Goal: Information Seeking & Learning: Learn about a topic

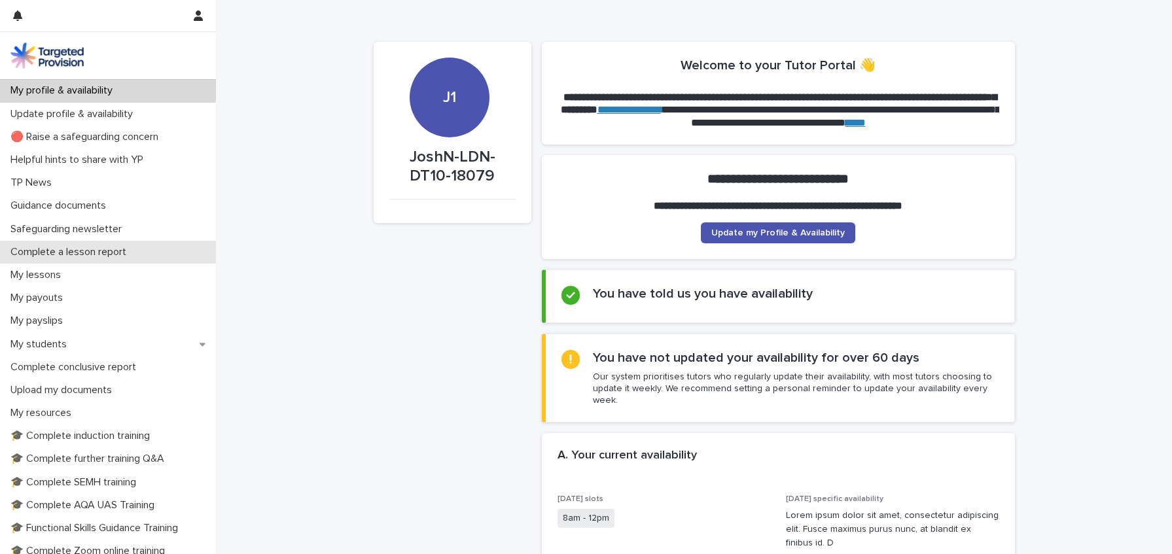
click at [96, 255] on p "Complete a lesson report" at bounding box center [71, 252] width 132 height 12
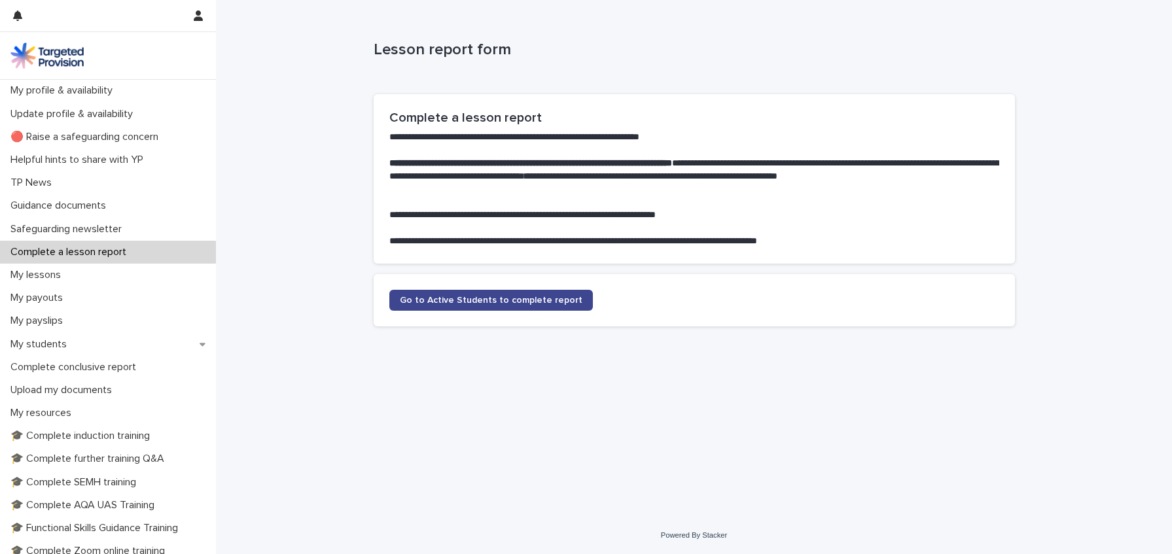
click at [515, 298] on span "Go to Active Students to complete report" at bounding box center [491, 300] width 183 height 9
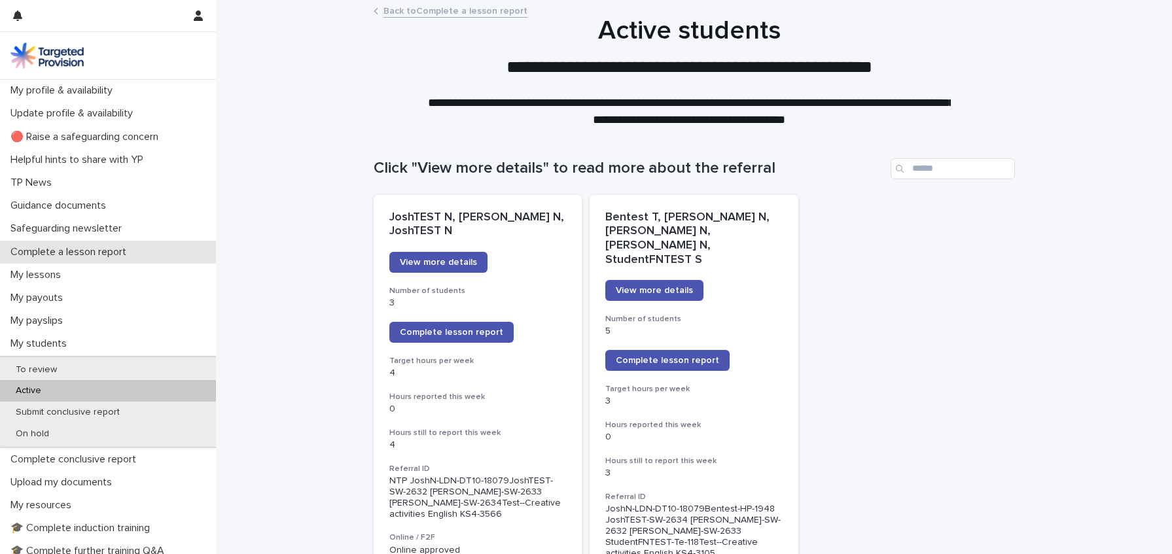
click at [111, 249] on p "Complete a lesson report" at bounding box center [71, 252] width 132 height 12
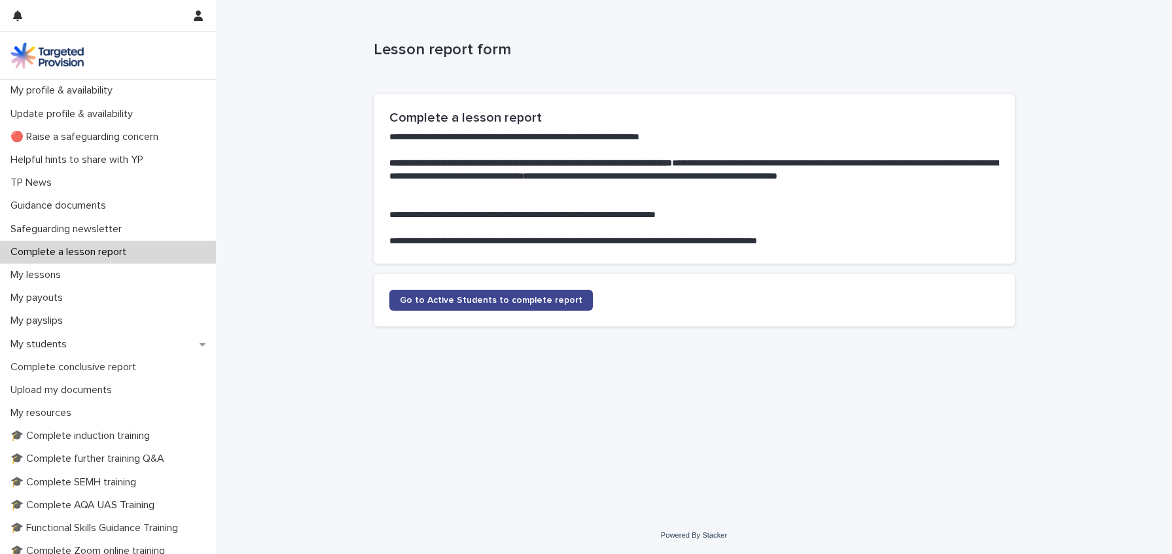
click at [456, 306] on link "Go to Active Students to complete report" at bounding box center [491, 300] width 204 height 21
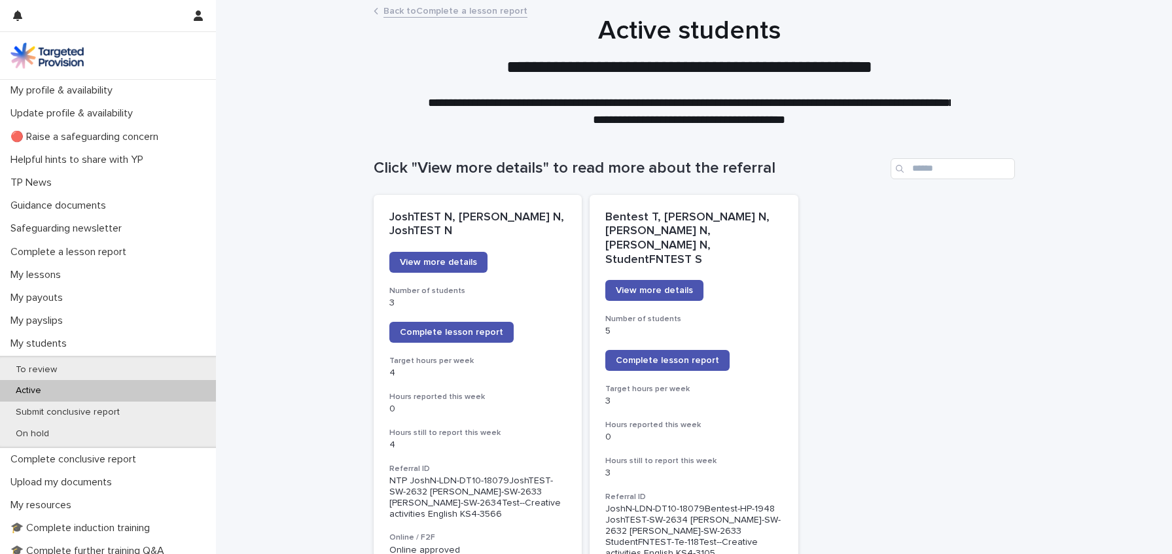
click at [95, 107] on p "Update profile & availability" at bounding box center [74, 113] width 138 height 12
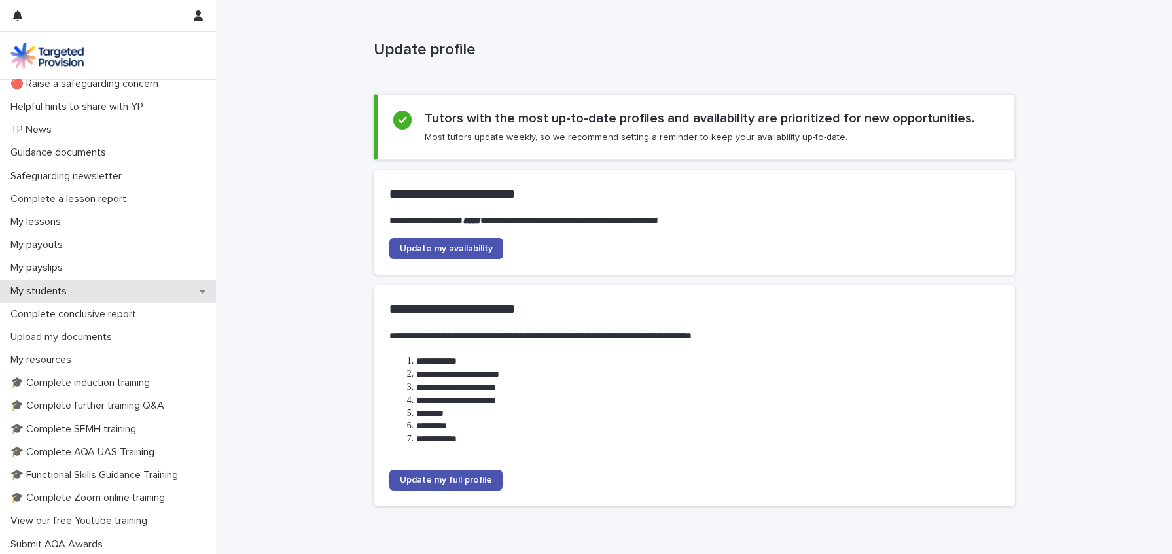
scroll to position [131, 0]
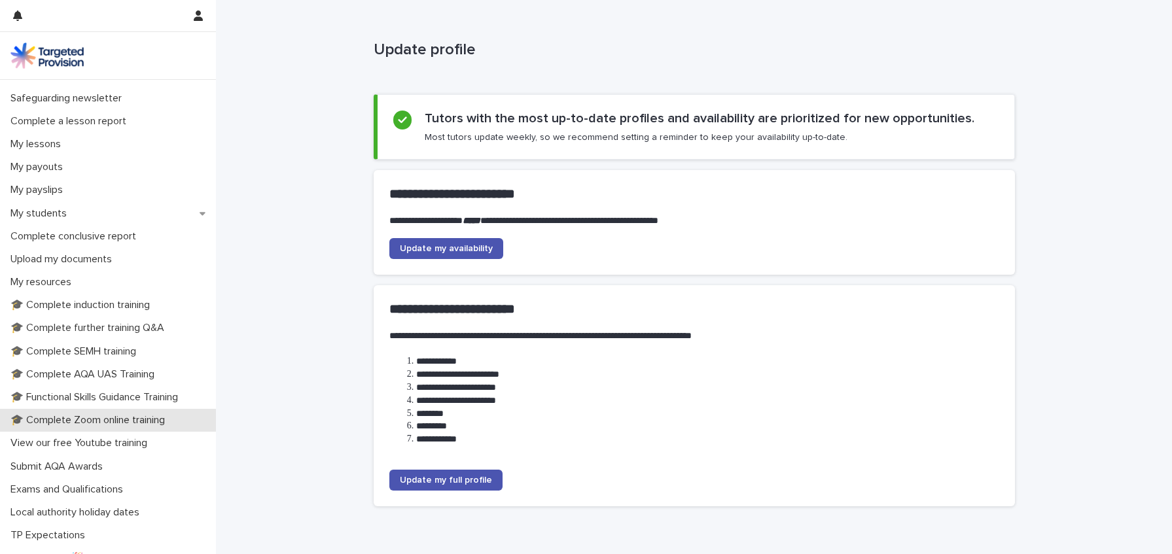
click at [115, 416] on p "🎓 Complete Zoom online training" at bounding box center [90, 420] width 170 height 12
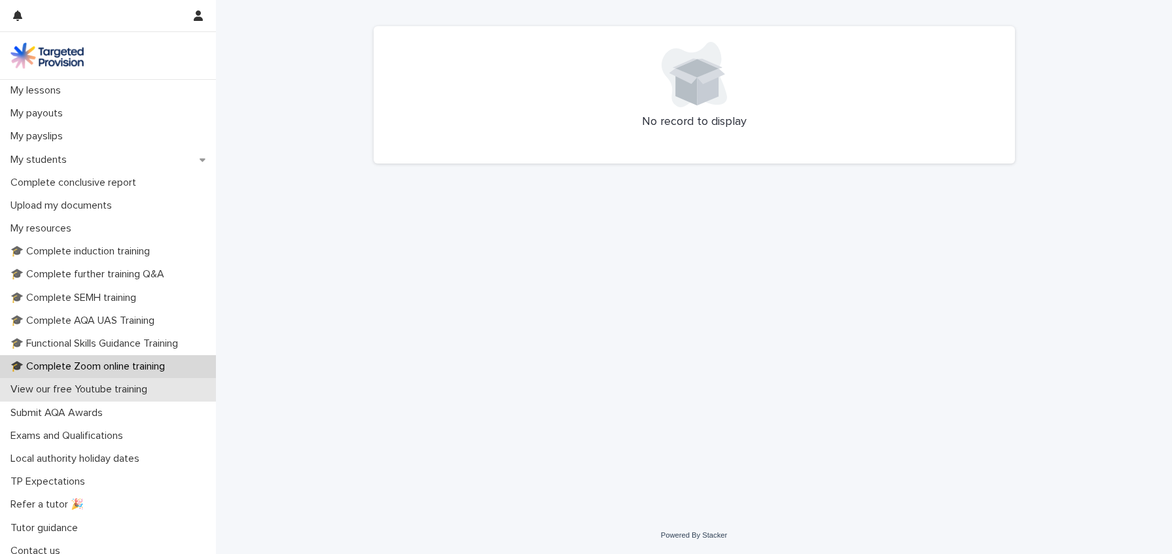
scroll to position [192, 0]
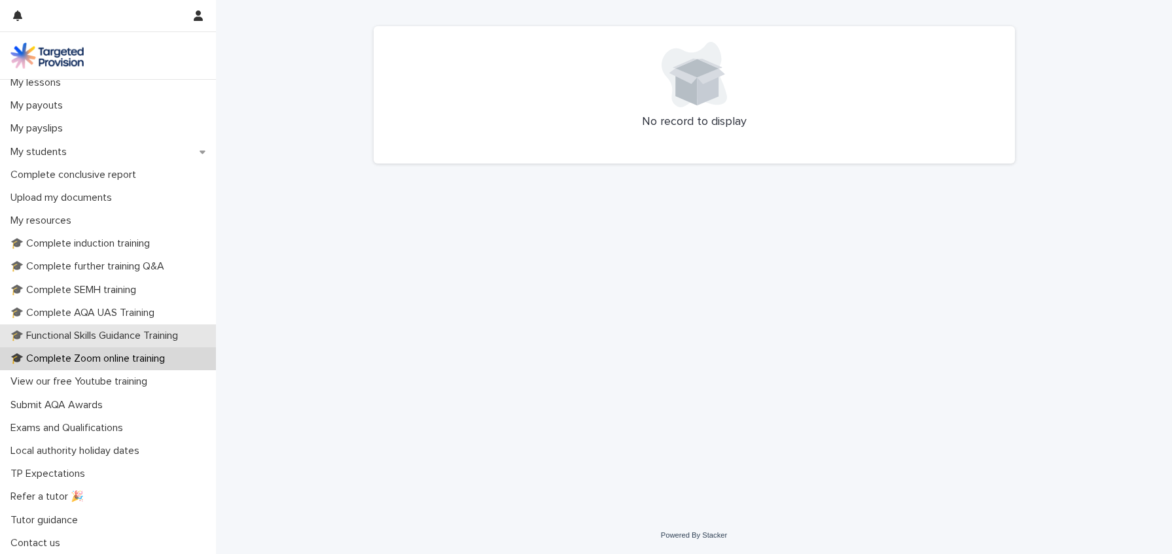
click at [85, 338] on p "🎓 Functional Skills Guidance Training" at bounding box center [96, 336] width 183 height 12
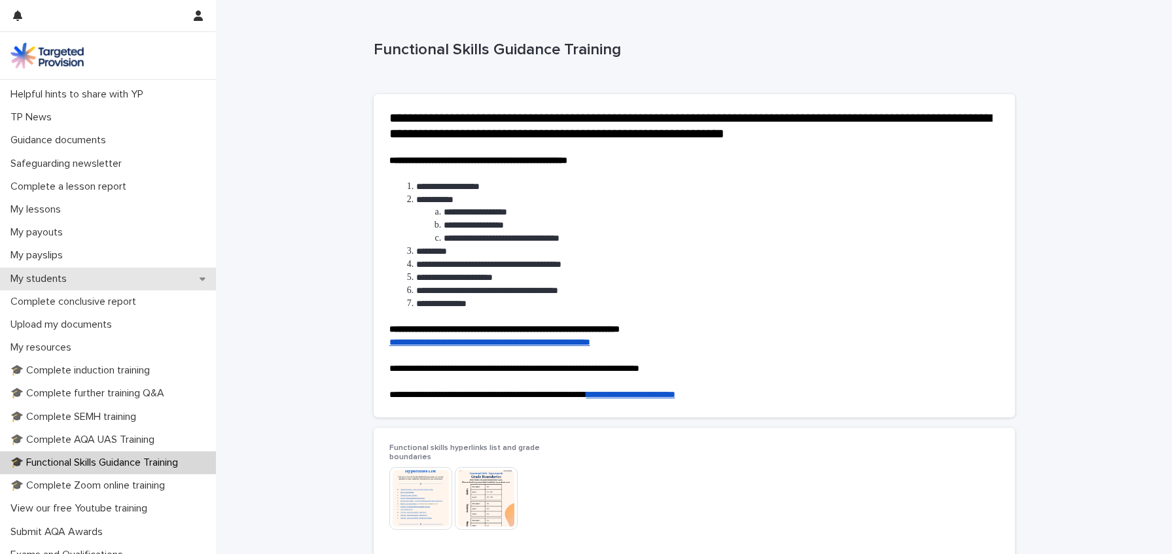
scroll to position [131, 0]
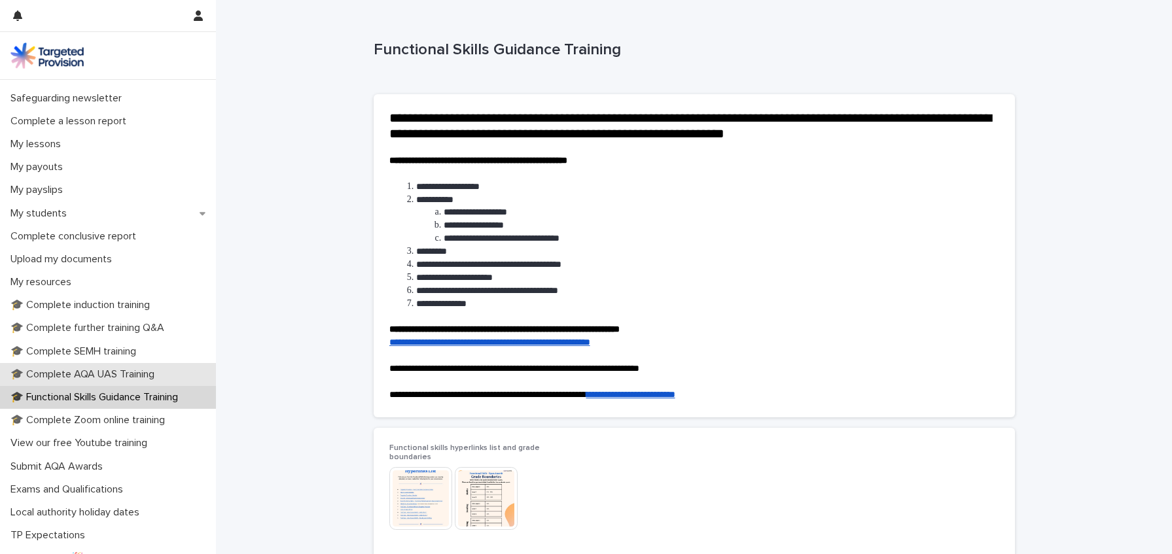
click at [136, 371] on p "🎓 Complete AQA UAS Training" at bounding box center [85, 375] width 160 height 12
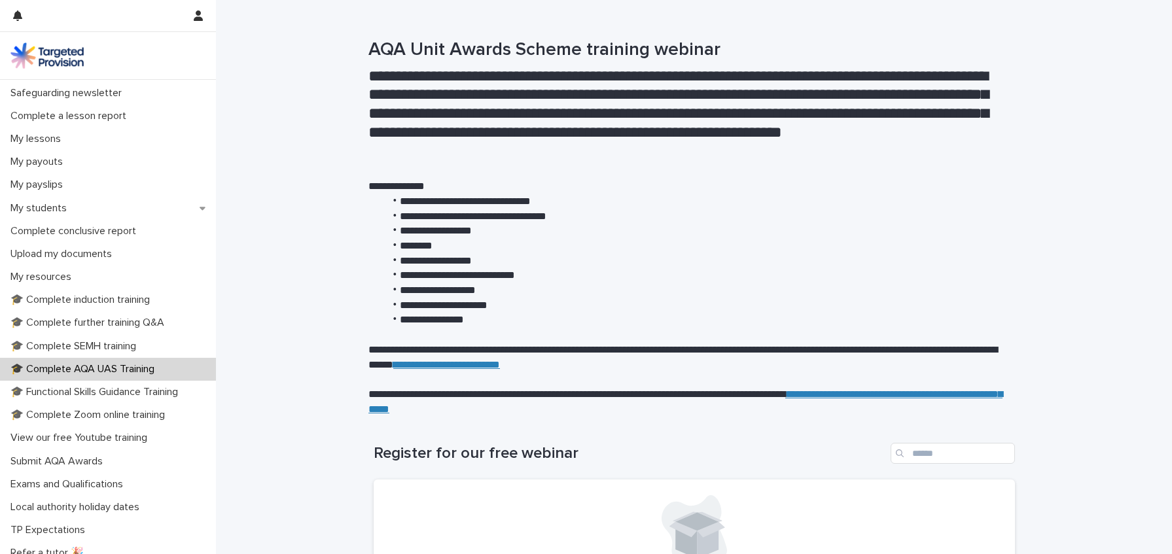
scroll to position [192, 0]
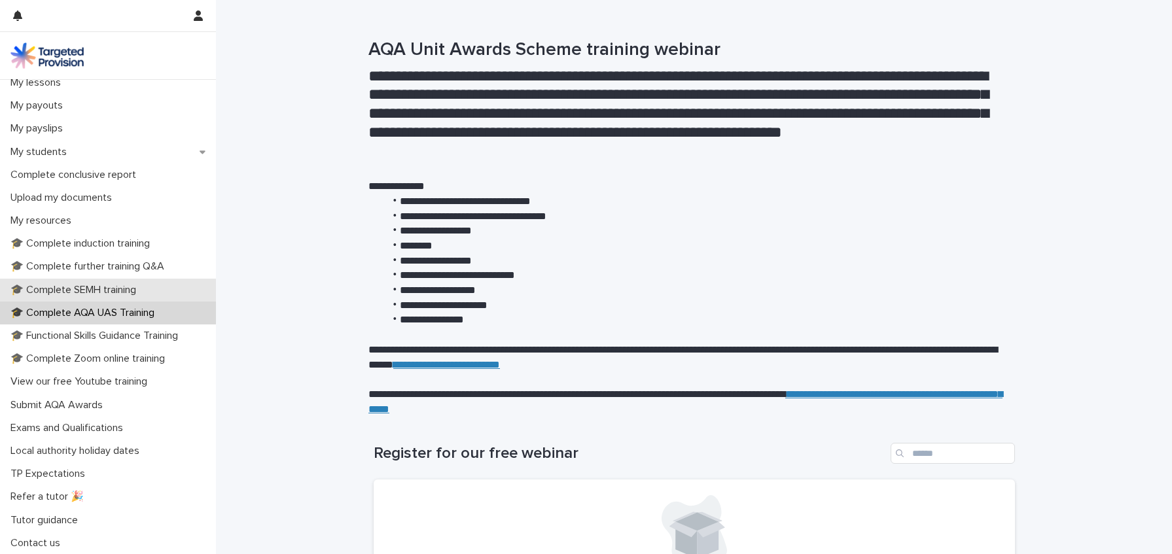
click at [124, 289] on p "🎓 Complete SEMH training" at bounding box center [75, 290] width 141 height 12
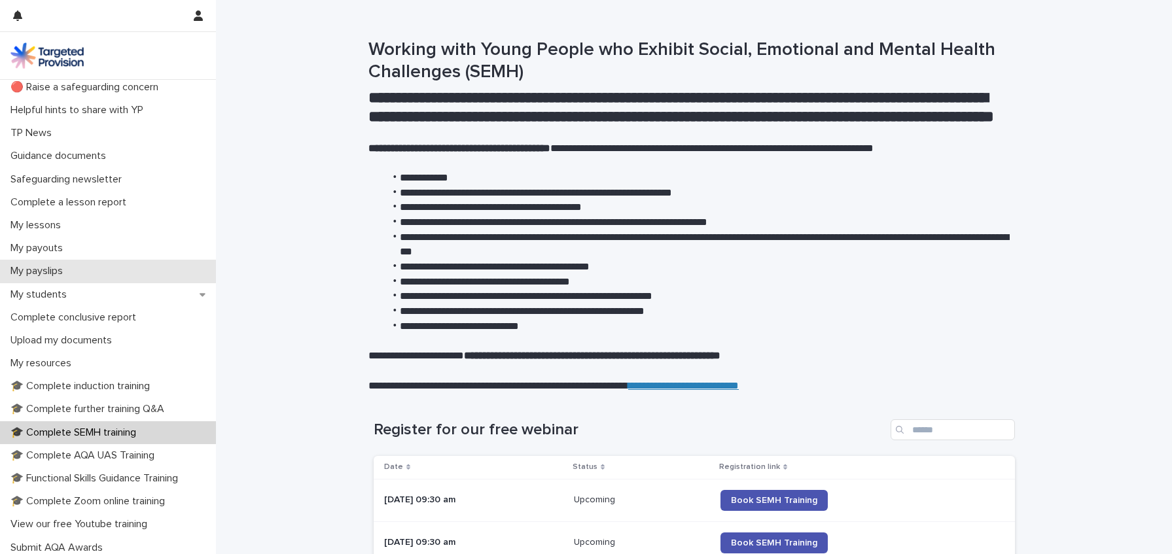
scroll to position [192, 0]
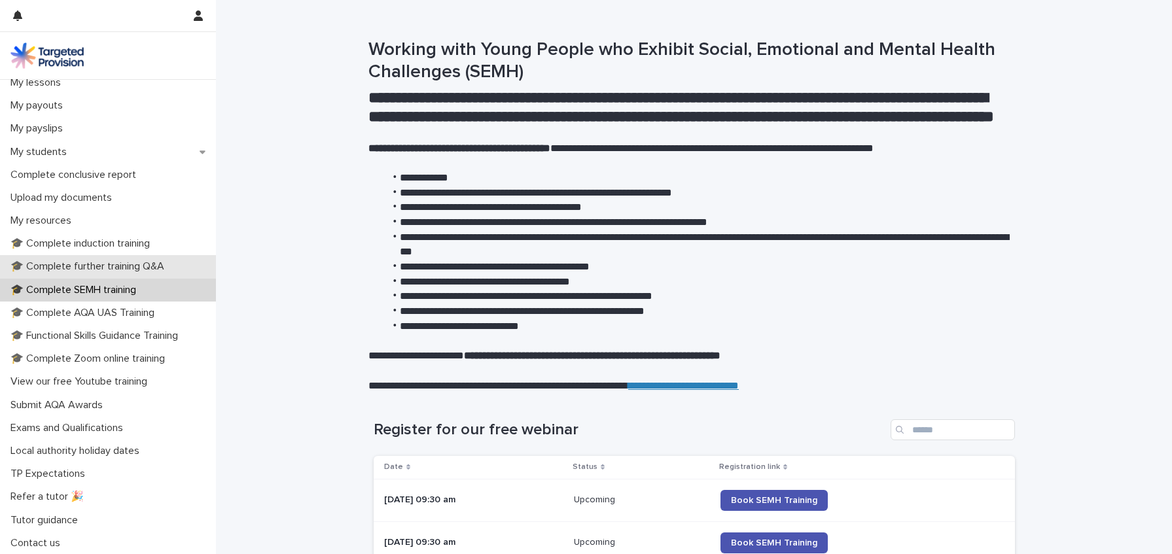
click at [127, 269] on p "🎓 Complete further training Q&A" at bounding box center [90, 267] width 170 height 12
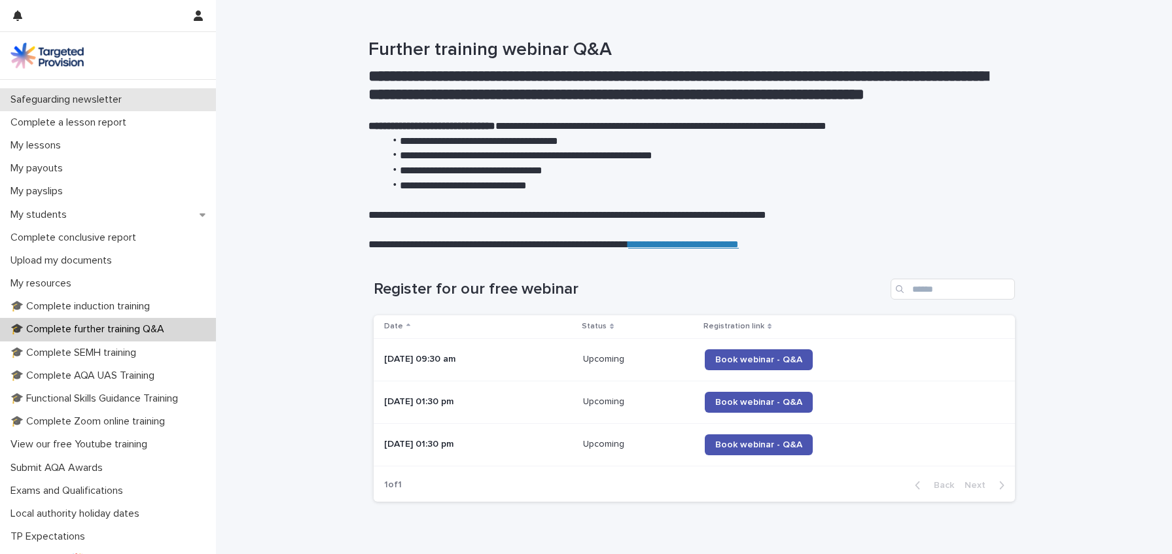
scroll to position [131, 0]
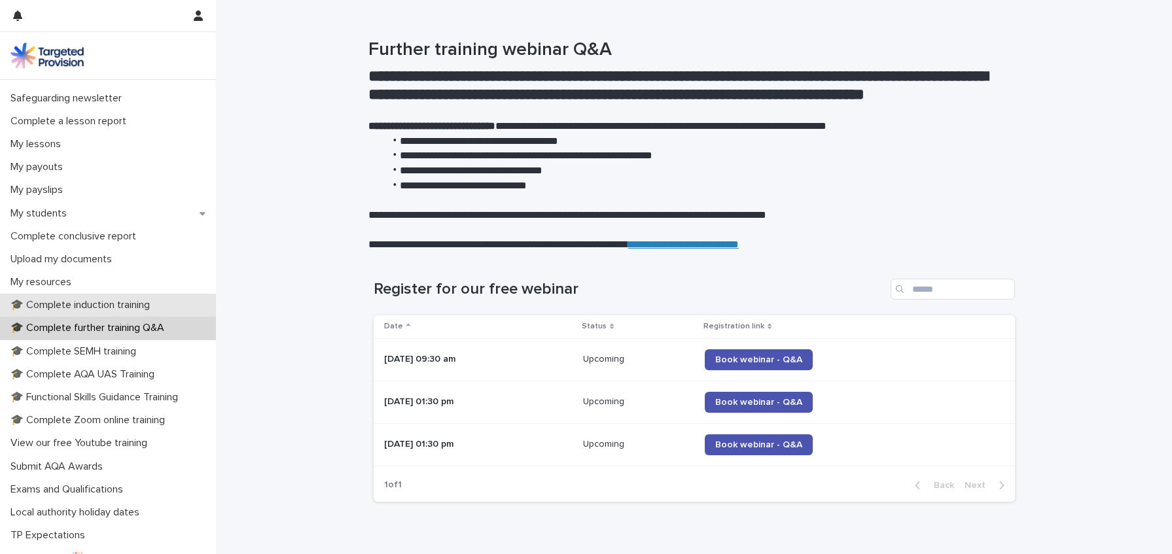
click at [98, 305] on p "🎓 Complete induction training" at bounding box center [82, 305] width 155 height 12
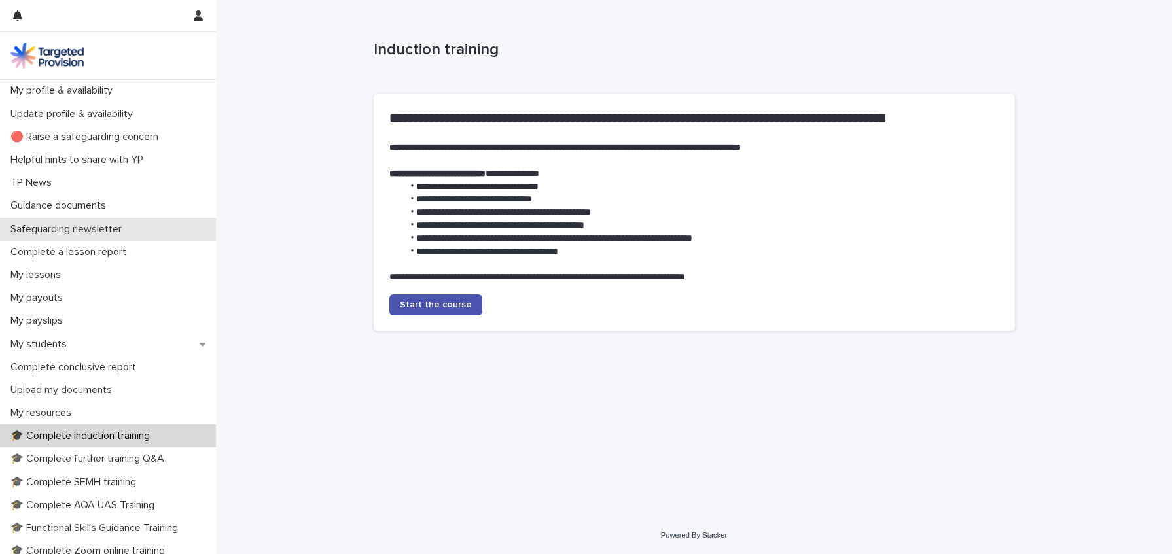
scroll to position [192, 0]
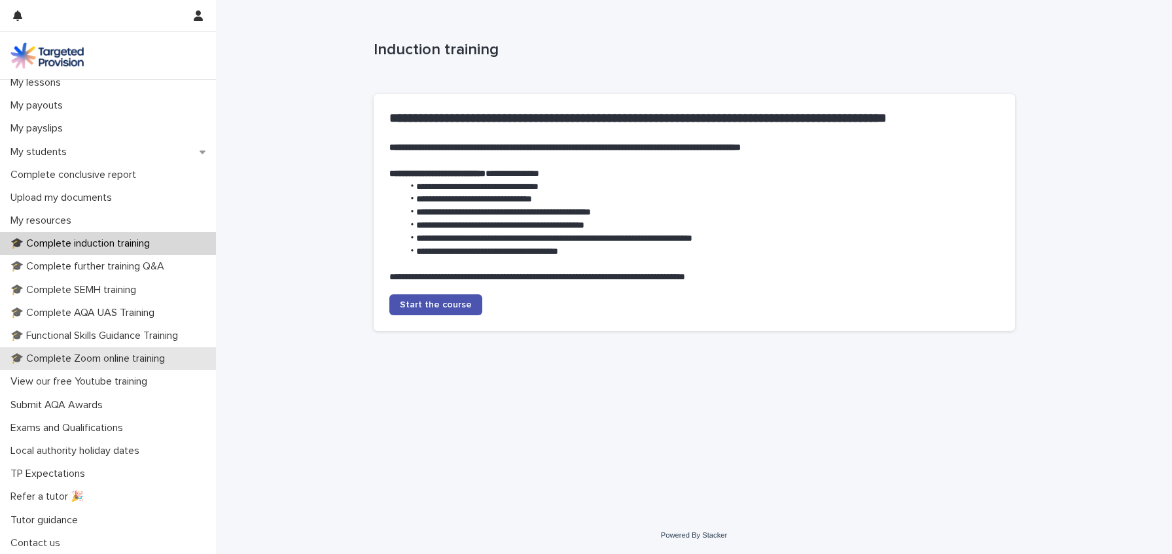
click at [118, 362] on p "🎓 Complete Zoom online training" at bounding box center [90, 359] width 170 height 12
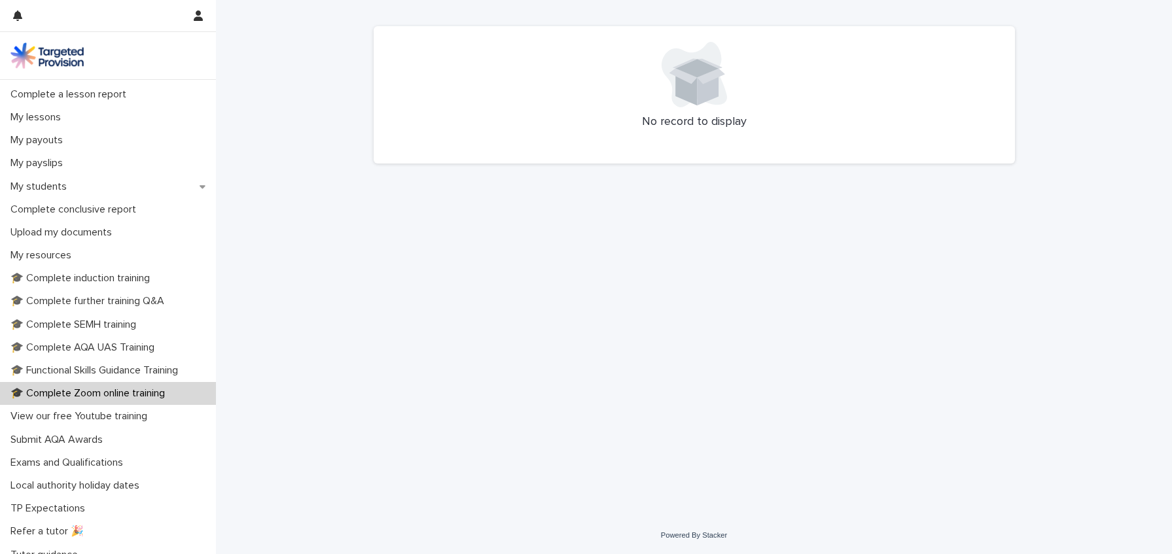
scroll to position [127, 0]
